Goal: Information Seeking & Learning: Learn about a topic

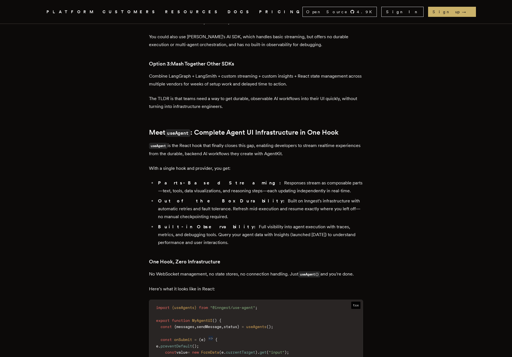
scroll to position [527, 0]
click at [294, 142] on p "useAgent is the React hook that finally closes this gap, enabling developers to…" at bounding box center [256, 150] width 214 height 16
copy p "AgentKit"
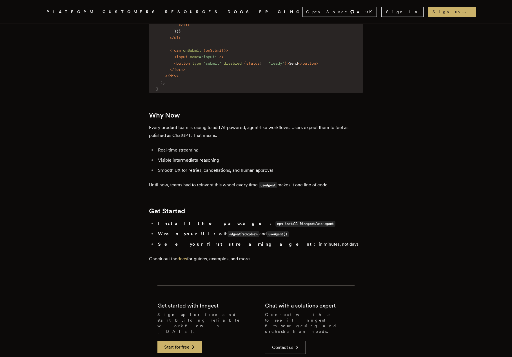
scroll to position [939, 0]
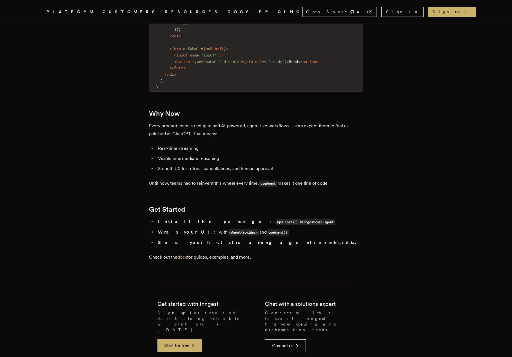
click at [185, 255] on link "docs" at bounding box center [182, 257] width 10 height 5
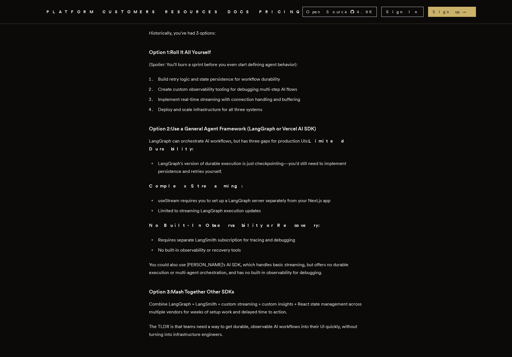
scroll to position [309, 0]
